Goal: Transaction & Acquisition: Purchase product/service

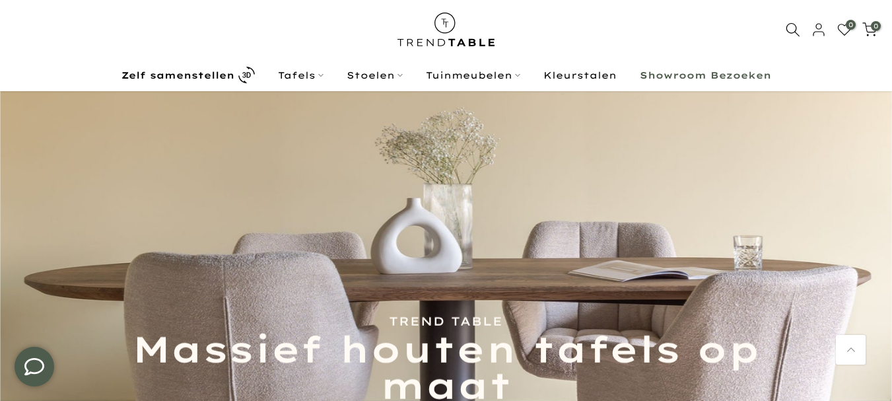
scroll to position [85, 0]
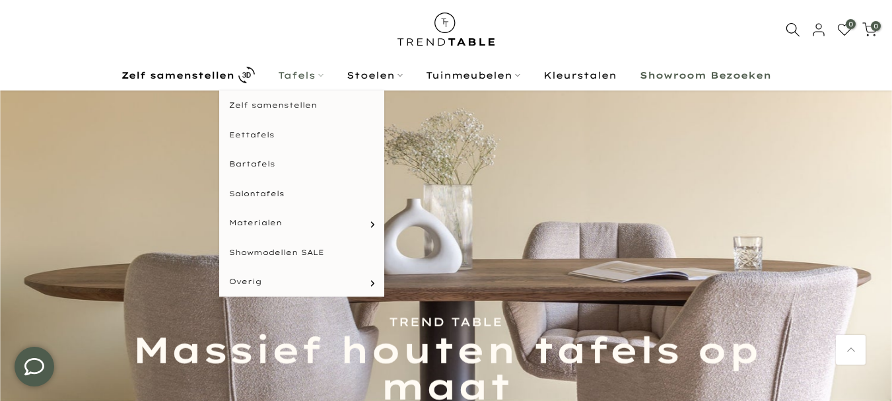
click at [293, 75] on link "Tafels" at bounding box center [300, 75] width 69 height 16
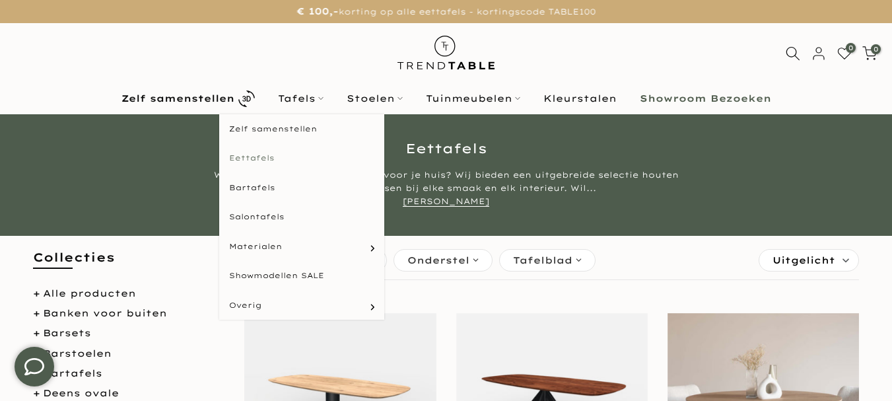
click at [254, 157] on link "Eettafels" at bounding box center [301, 158] width 165 height 30
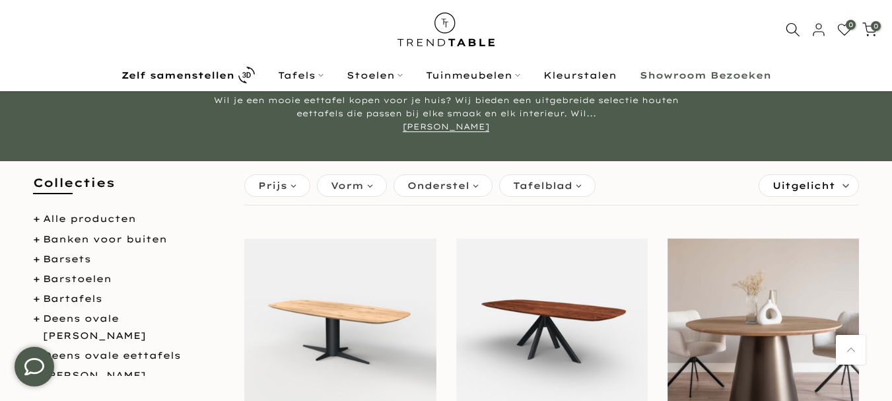
scroll to position [77, 0]
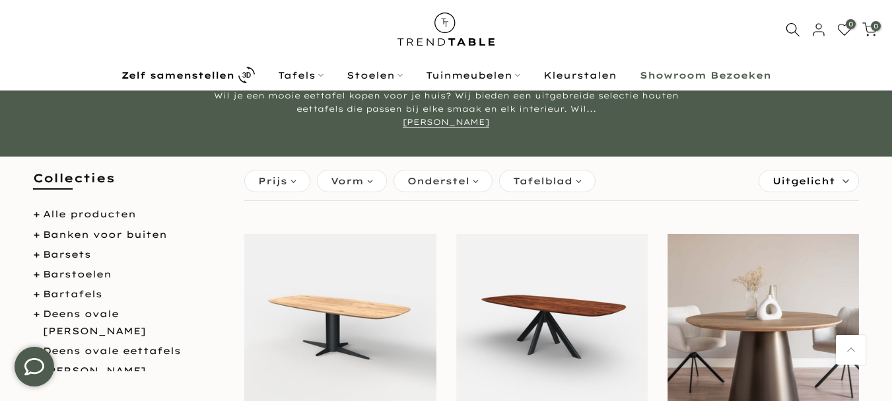
click at [827, 174] on span "Uitgelicht" at bounding box center [804, 180] width 63 height 21
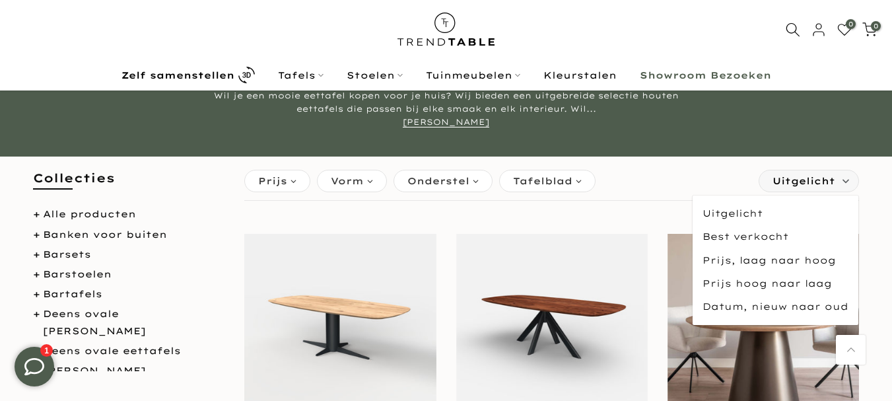
click at [671, 169] on div "Prijs *** - **** €545,00 €3.595,00 Vorm organisch (27) deens ovaal (49) ovaal (…" at bounding box center [552, 183] width 622 height 34
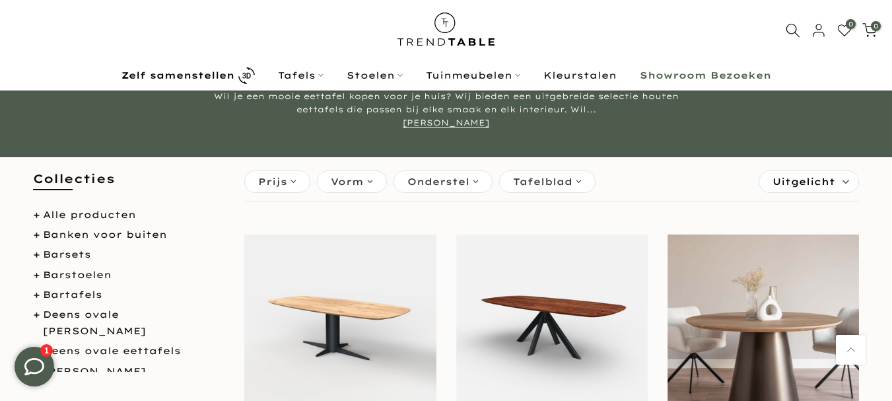
scroll to position [79, 0]
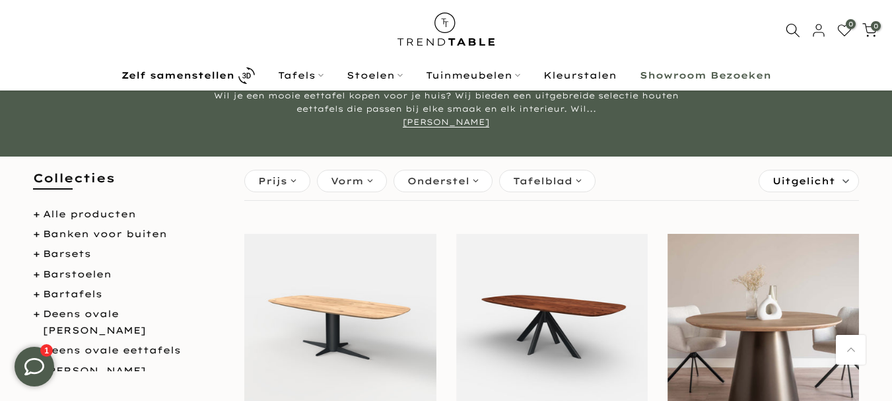
click at [541, 188] on span "Tafelblad" at bounding box center [542, 181] width 59 height 15
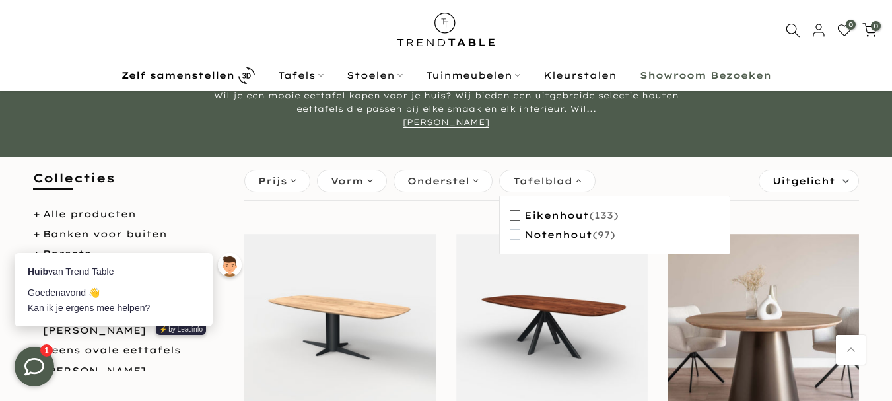
scroll to position [0, 0]
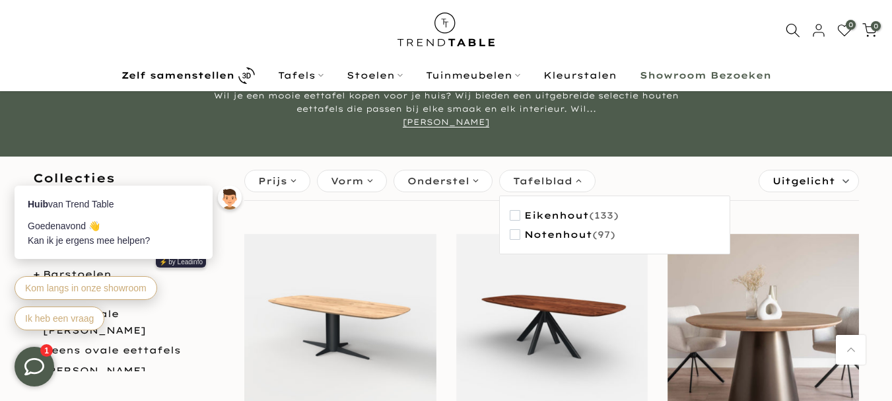
click at [374, 185] on div "Vorm" at bounding box center [352, 181] width 70 height 22
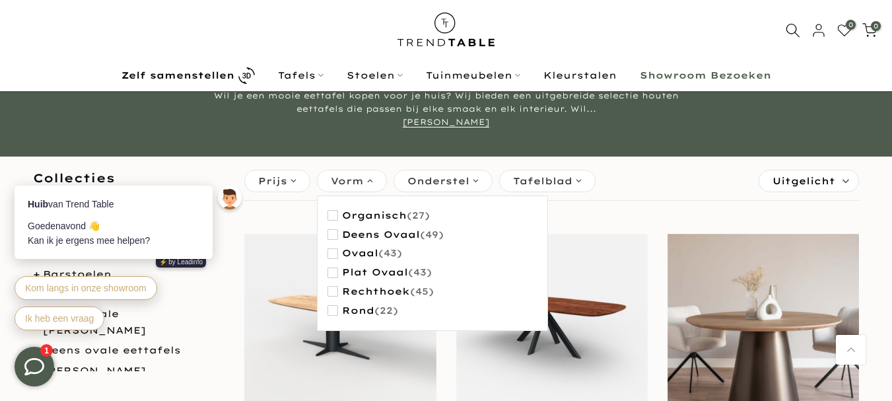
click at [374, 185] on div "Vorm" at bounding box center [352, 181] width 70 height 22
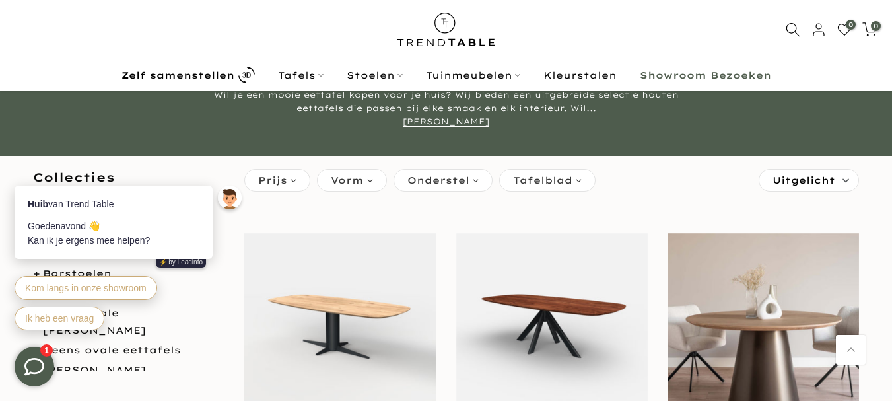
scroll to position [77, 0]
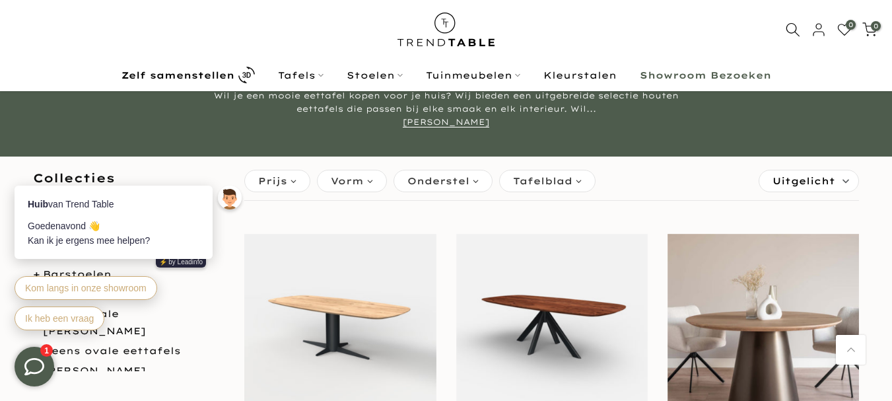
click at [374, 185] on div "Vorm" at bounding box center [352, 181] width 70 height 22
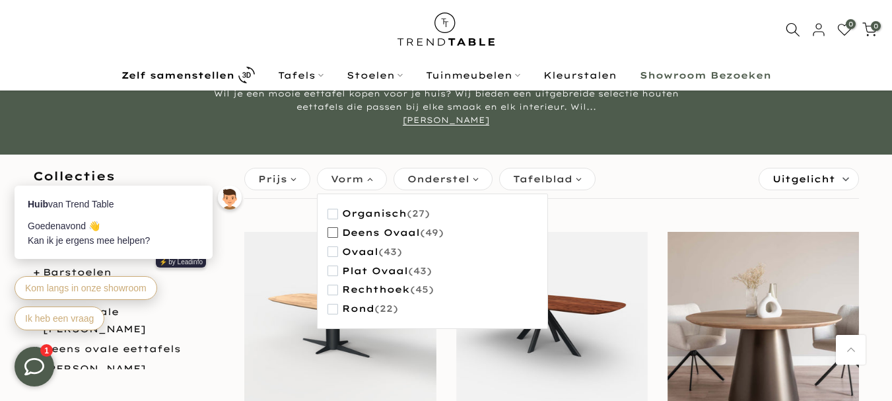
scroll to position [80, 0]
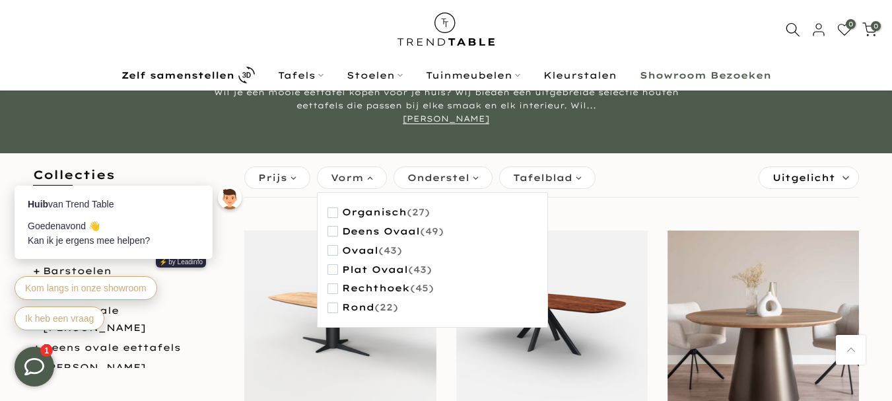
click at [653, 186] on div "Prijs *** - **** €545,00 €3.595,00 Vorm organisch (27) deens ovaal (49) ovaal (…" at bounding box center [552, 180] width 622 height 34
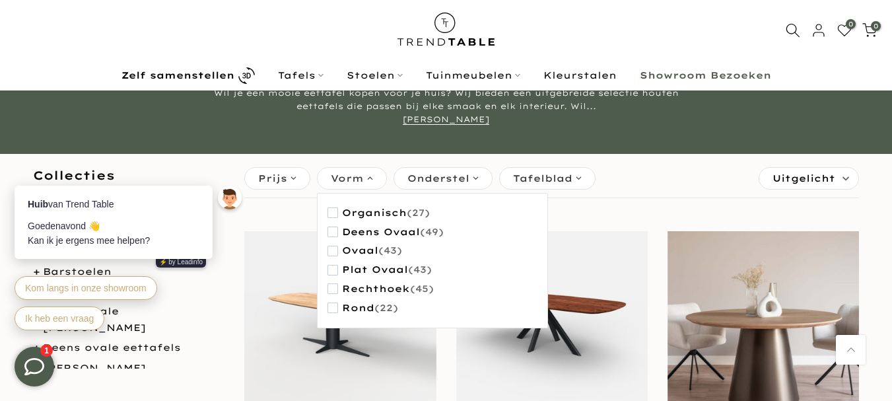
scroll to position [83, 0]
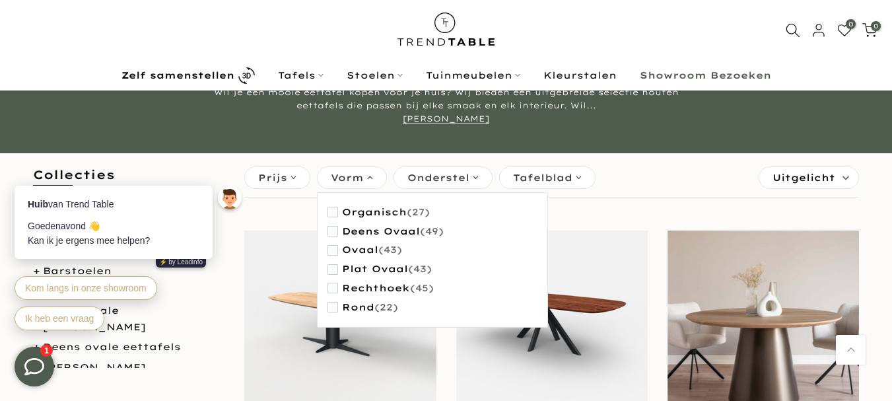
click at [645, 178] on div "Prijs *** - **** €545,00 €3.595,00 Vorm organisch (27) deens ovaal (49) ovaal (…" at bounding box center [552, 180] width 622 height 34
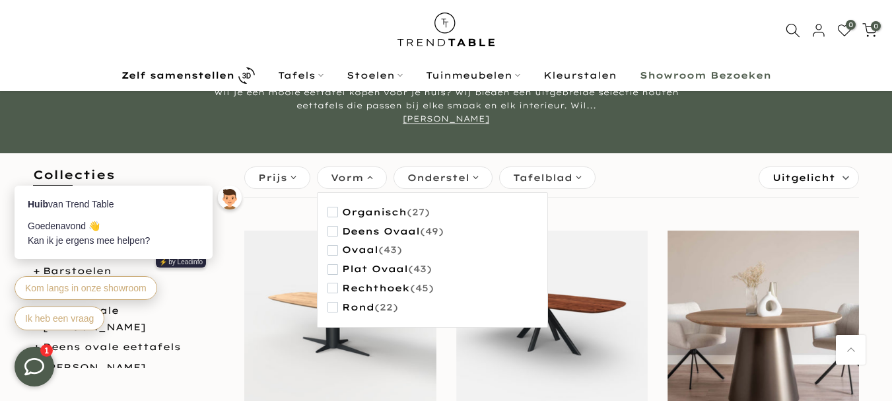
click at [479, 177] on div "Onderstel" at bounding box center [443, 177] width 99 height 22
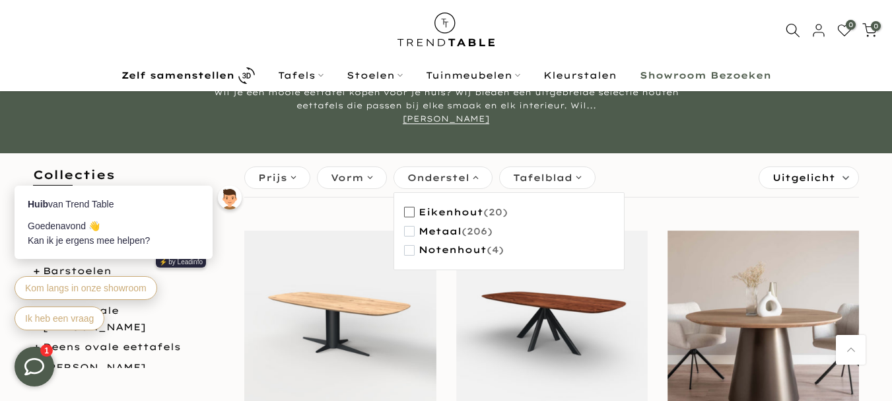
click at [408, 217] on span "button" at bounding box center [409, 212] width 11 height 11
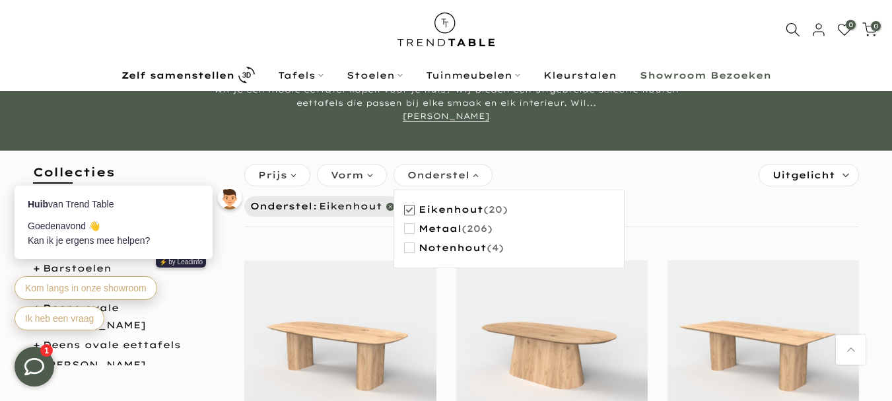
scroll to position [80, 0]
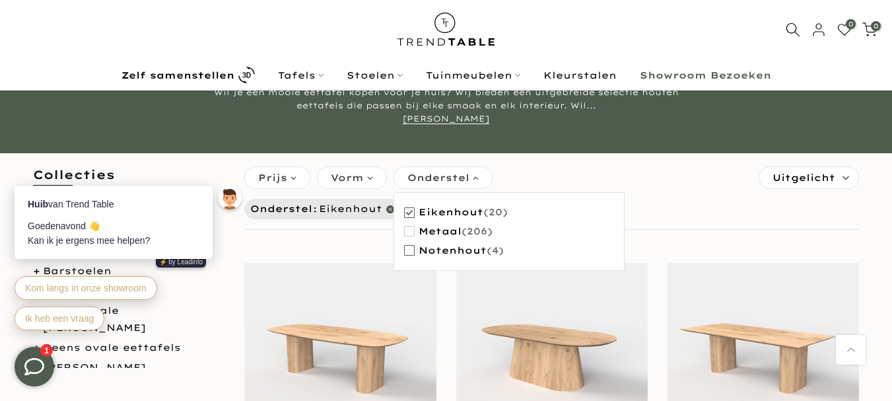
click at [410, 246] on span "button" at bounding box center [409, 250] width 11 height 11
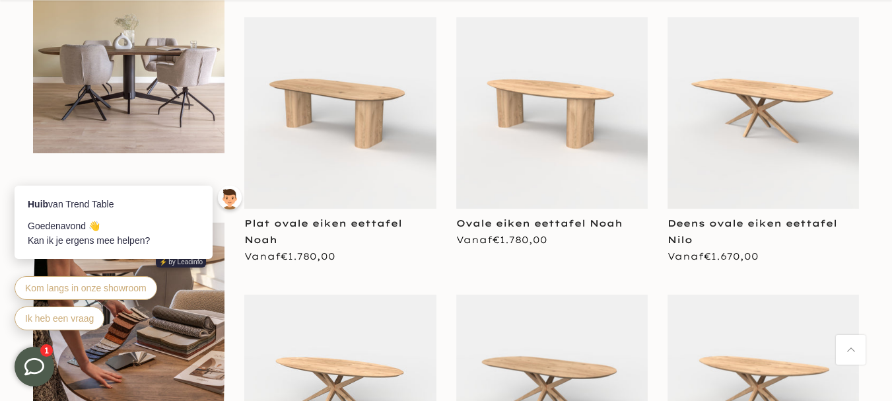
scroll to position [607, 0]
